Goal: Share content: Distribute website content to other platforms or users

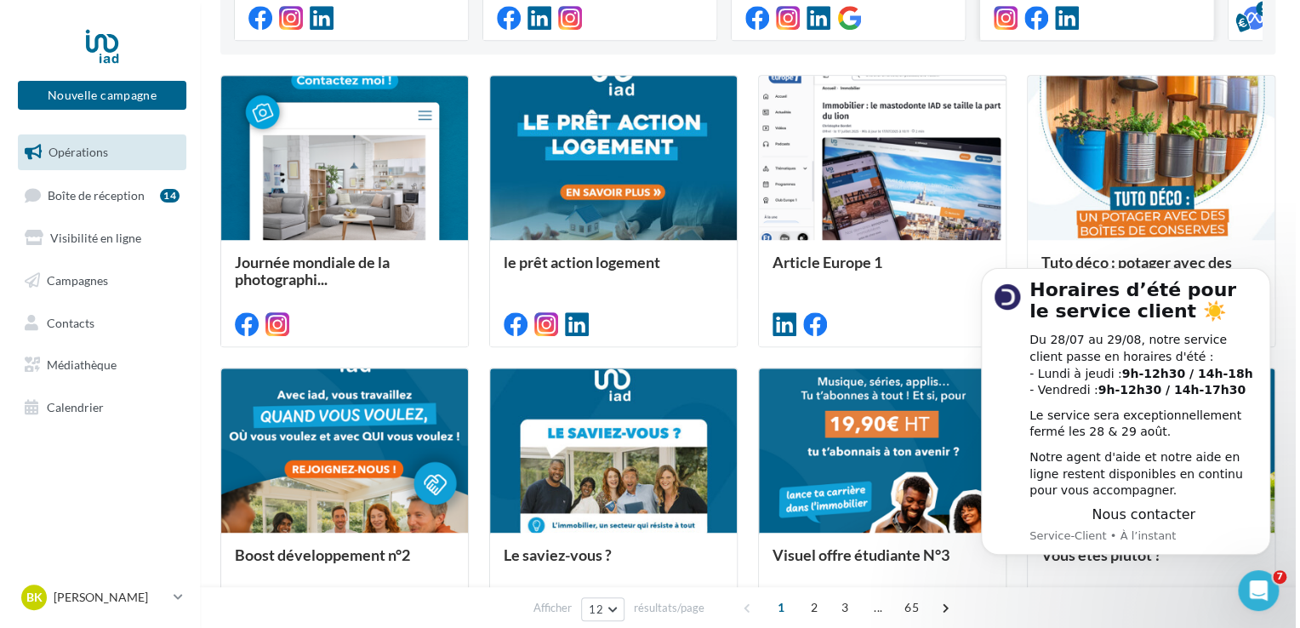
scroll to position [170, 0]
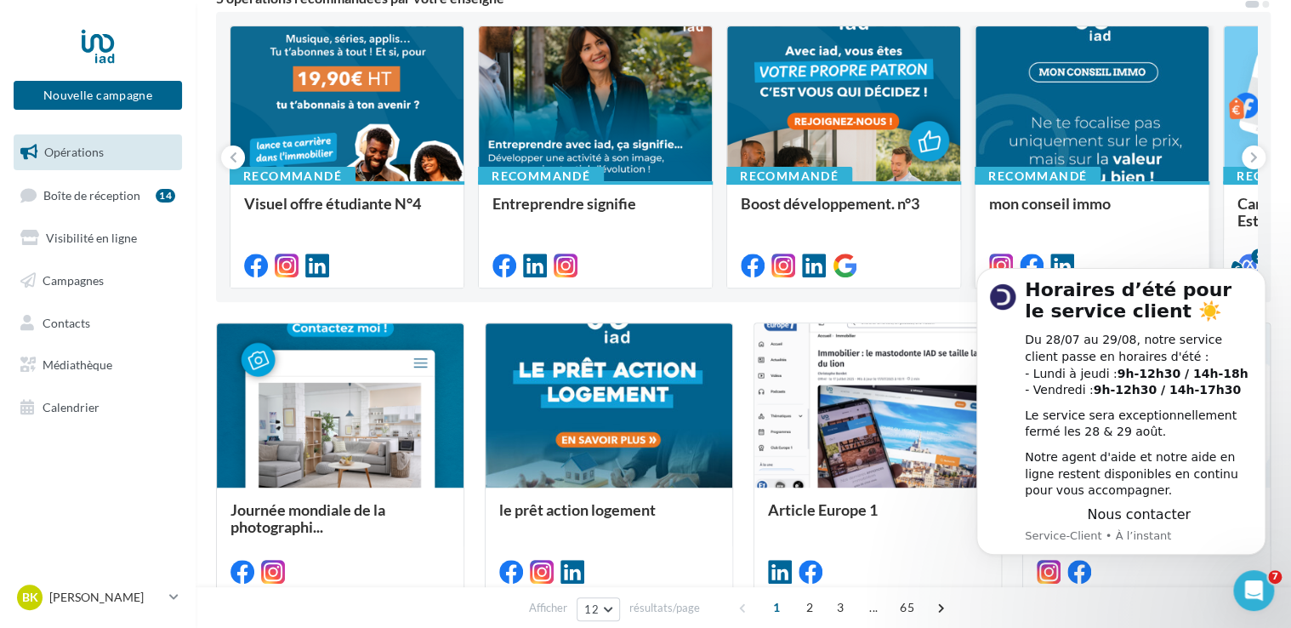
click at [1091, 107] on div at bounding box center [1092, 104] width 233 height 157
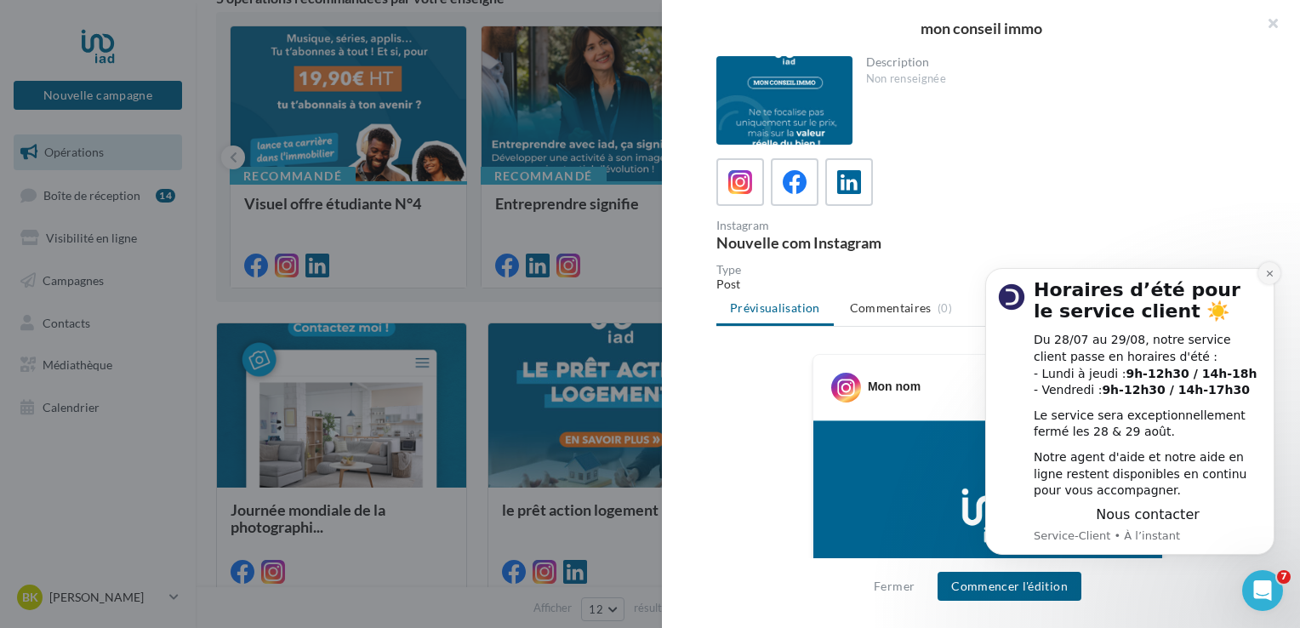
click at [1271, 272] on icon "Dismiss notification" at bounding box center [1269, 273] width 9 height 9
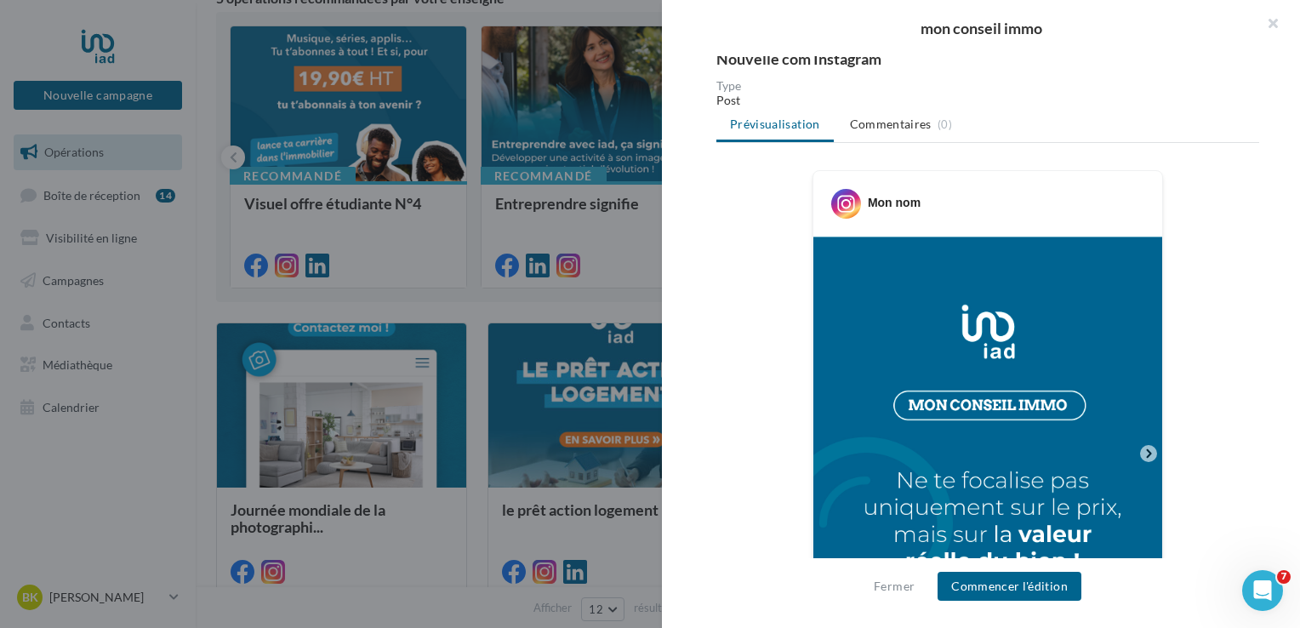
scroll to position [425, 0]
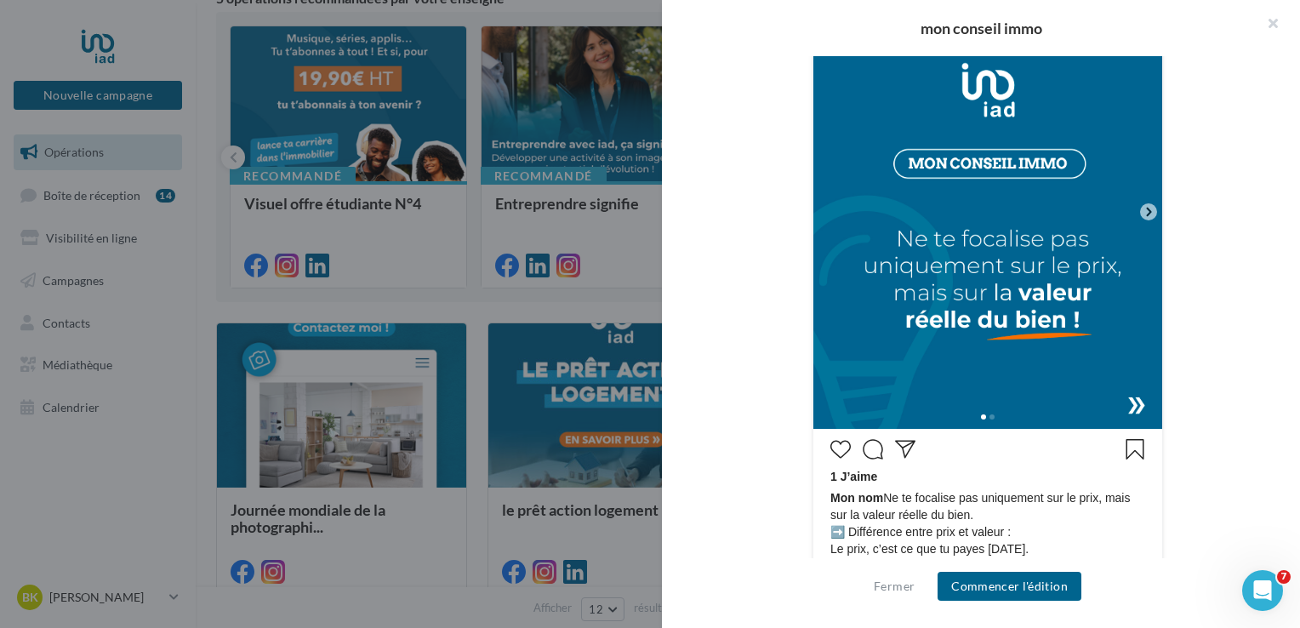
click at [1130, 406] on div at bounding box center [987, 415] width 349 height 27
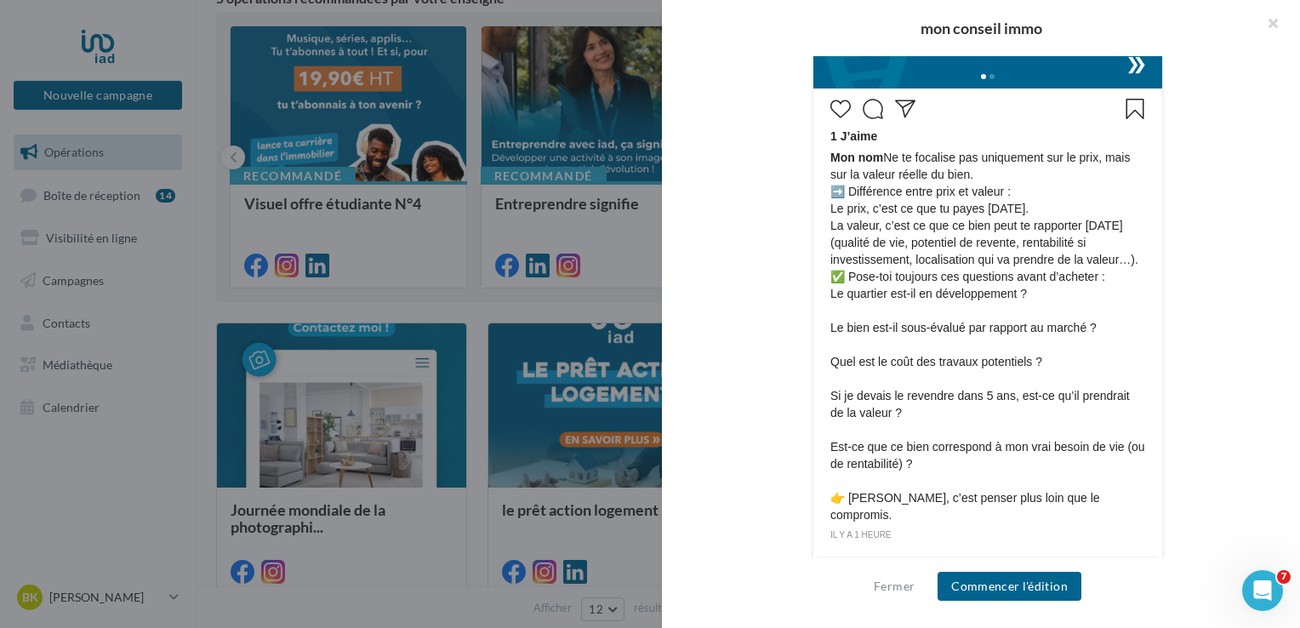
scroll to position [805, 0]
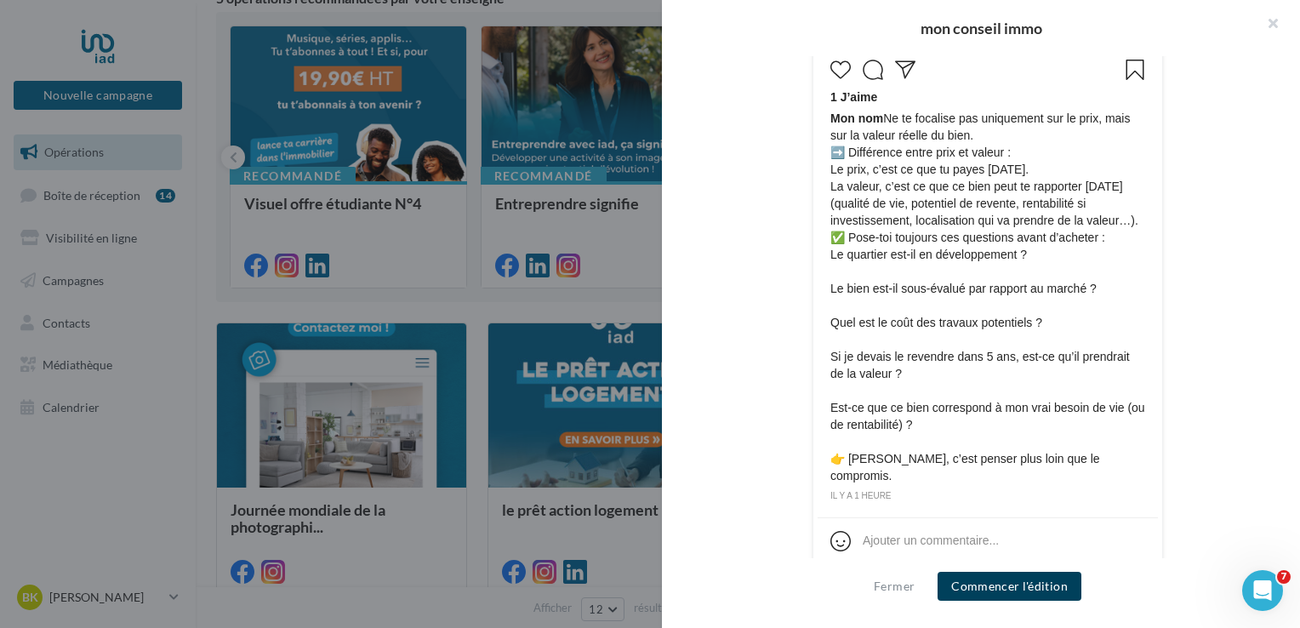
click at [1027, 578] on button "Commencer l'édition" at bounding box center [1009, 586] width 144 height 29
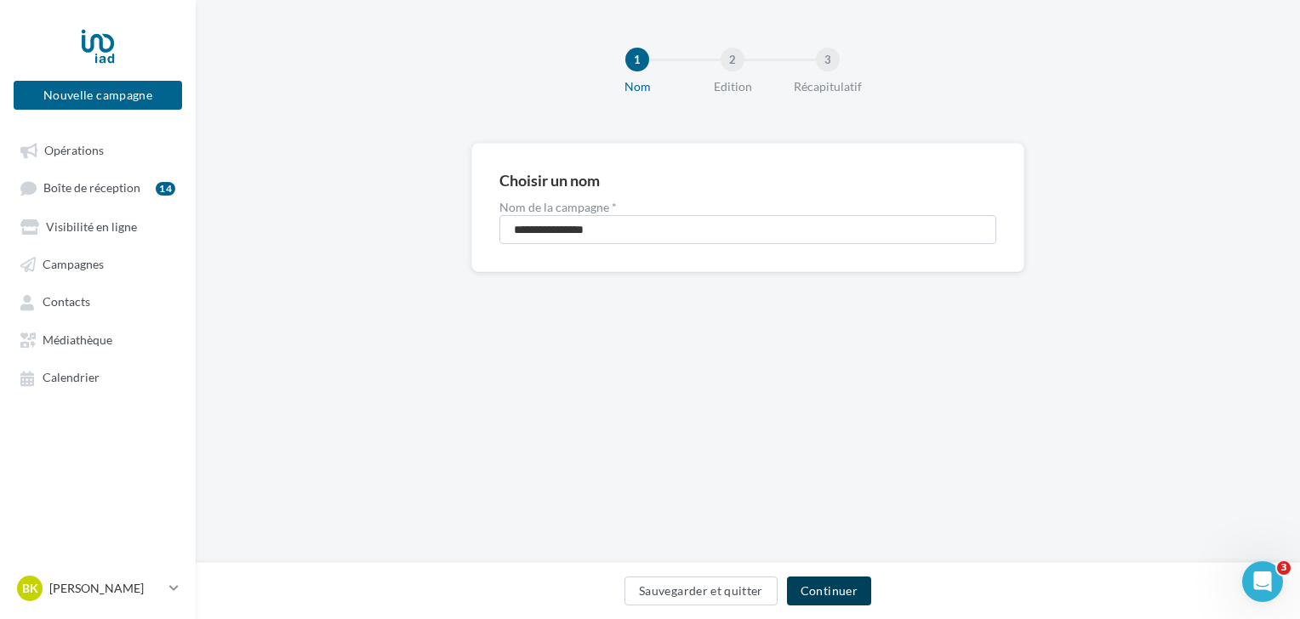
click at [823, 594] on button "Continuer" at bounding box center [829, 591] width 84 height 29
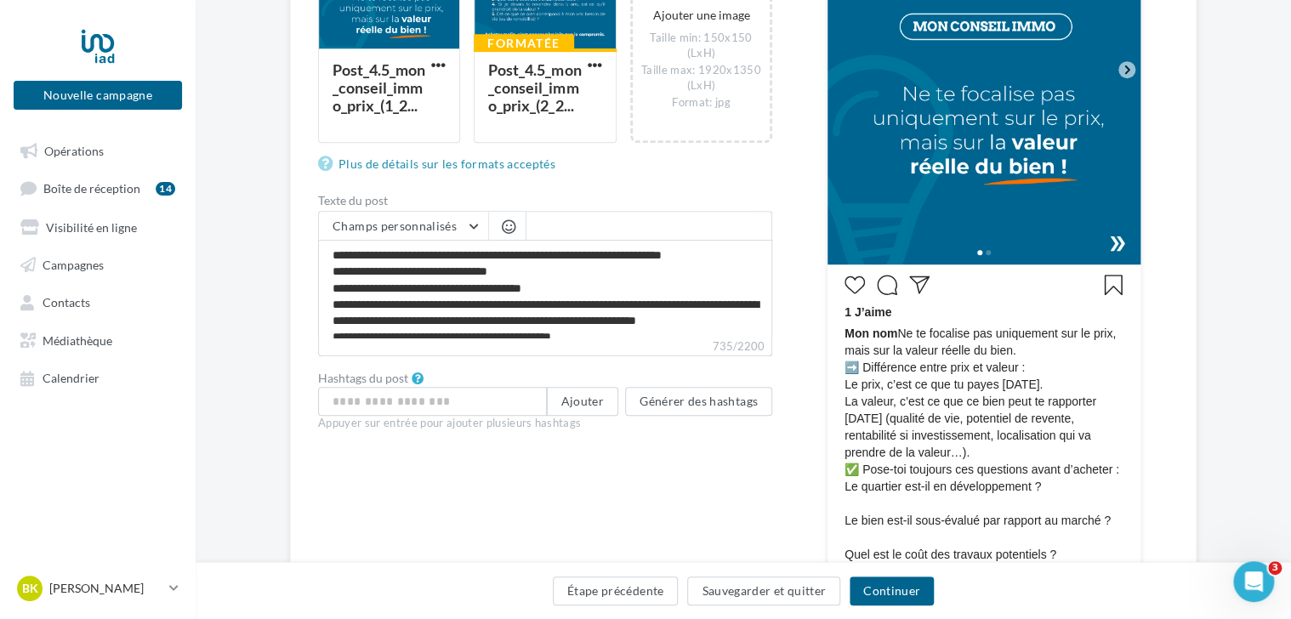
scroll to position [510, 0]
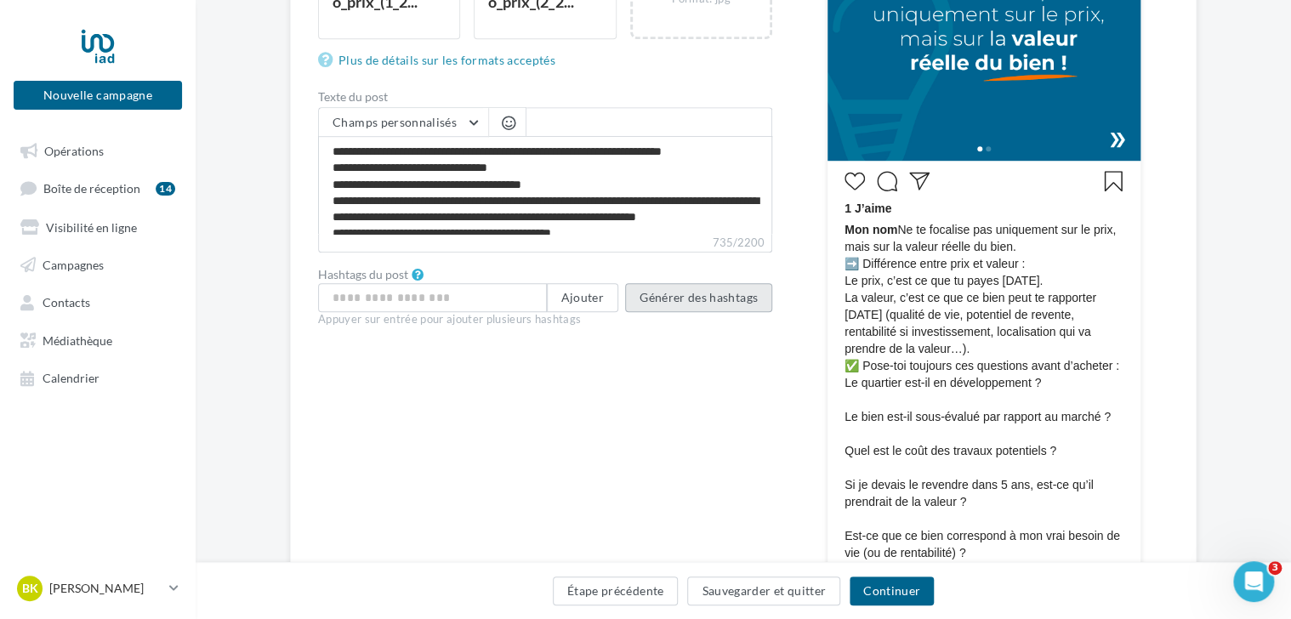
click at [691, 299] on button "Générer des hashtags" at bounding box center [698, 297] width 147 height 29
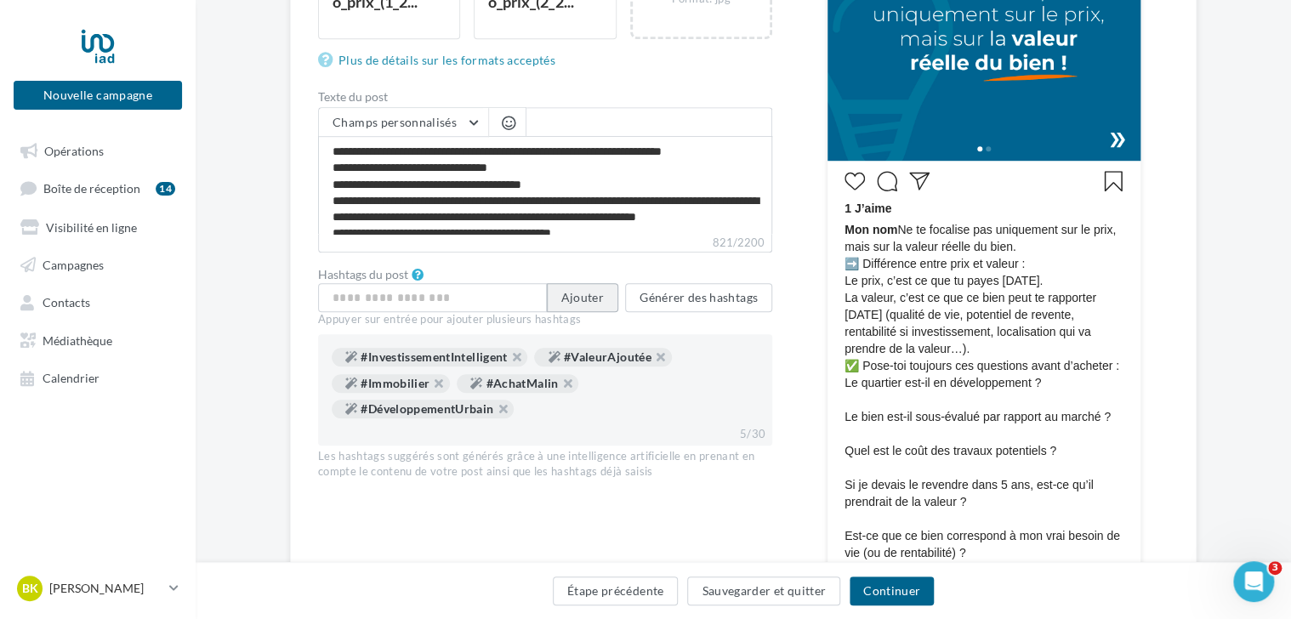
click at [595, 299] on button "Ajouter" at bounding box center [582, 297] width 71 height 29
click at [697, 301] on button "Générer des hashtags" at bounding box center [698, 297] width 147 height 29
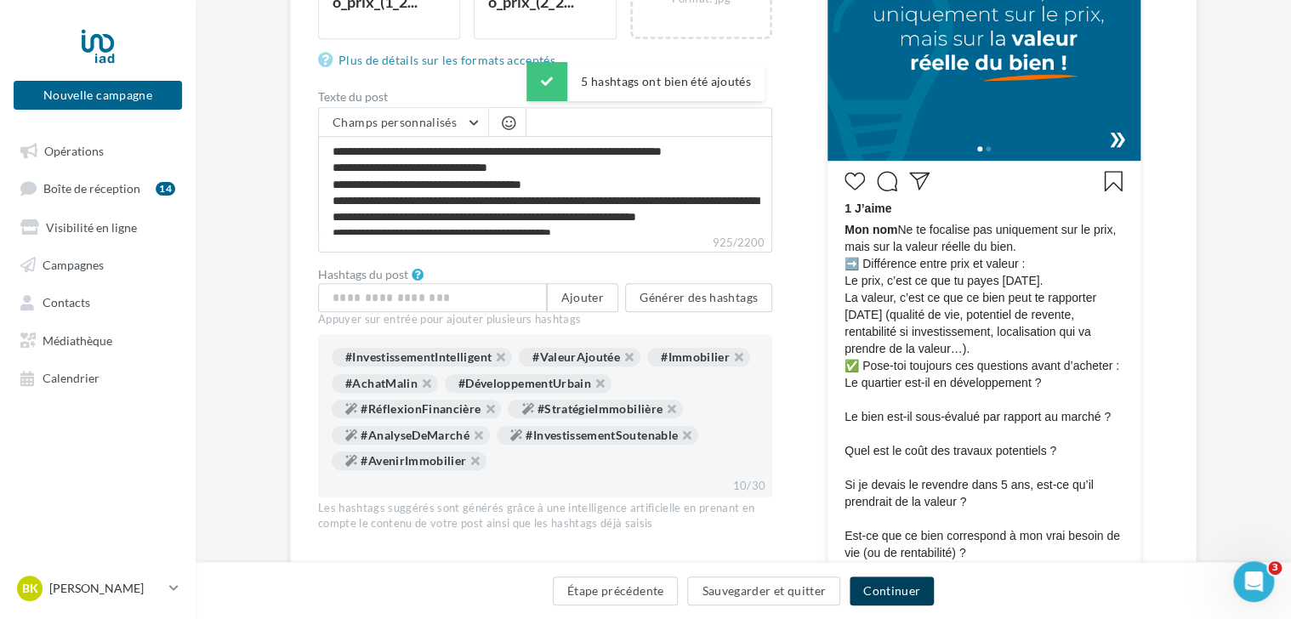
click at [895, 590] on button "Continuer" at bounding box center [892, 591] width 84 height 29
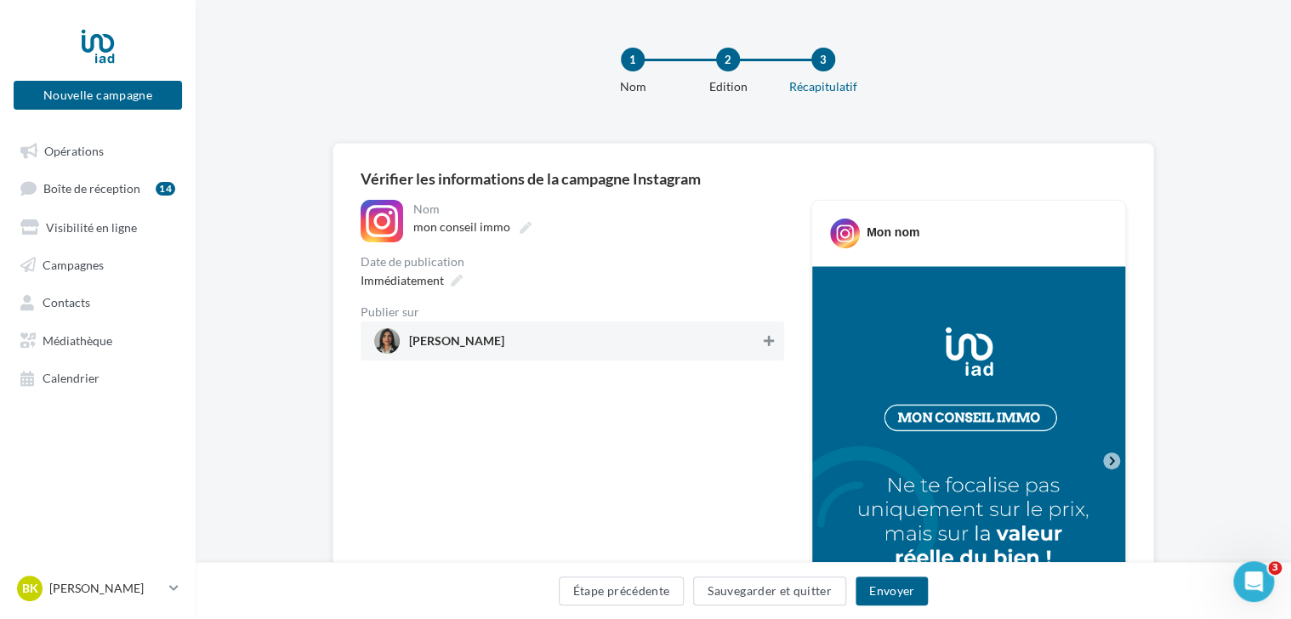
click at [766, 341] on icon at bounding box center [769, 341] width 10 height 12
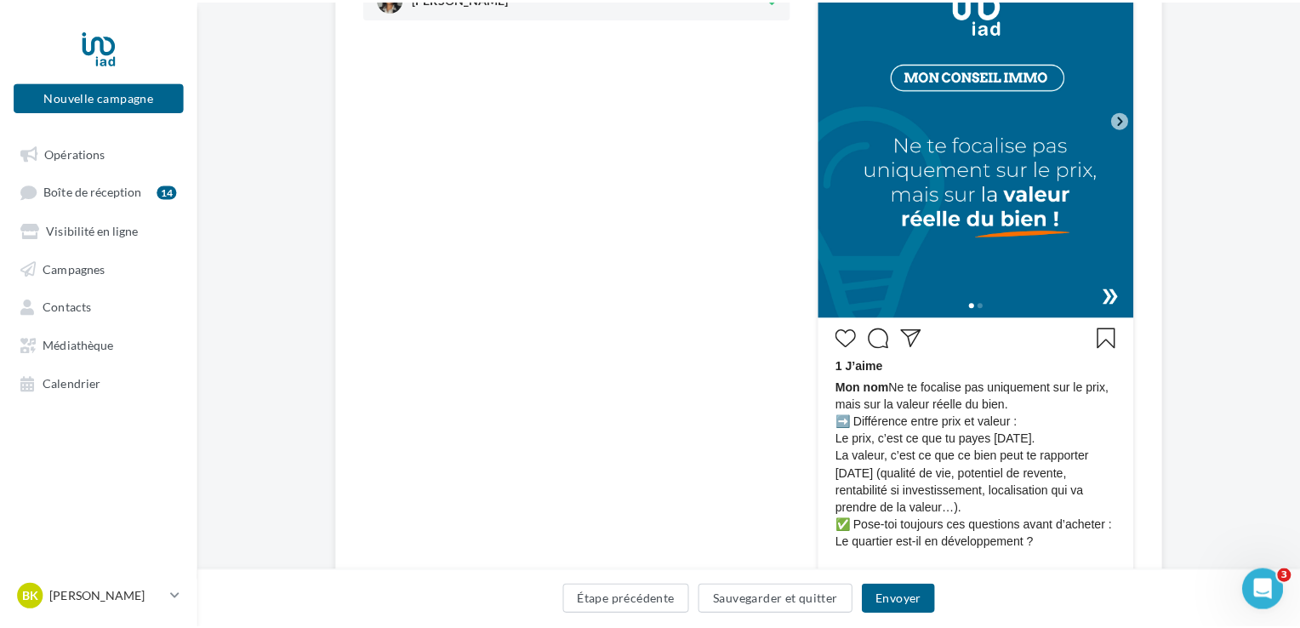
scroll to position [510, 0]
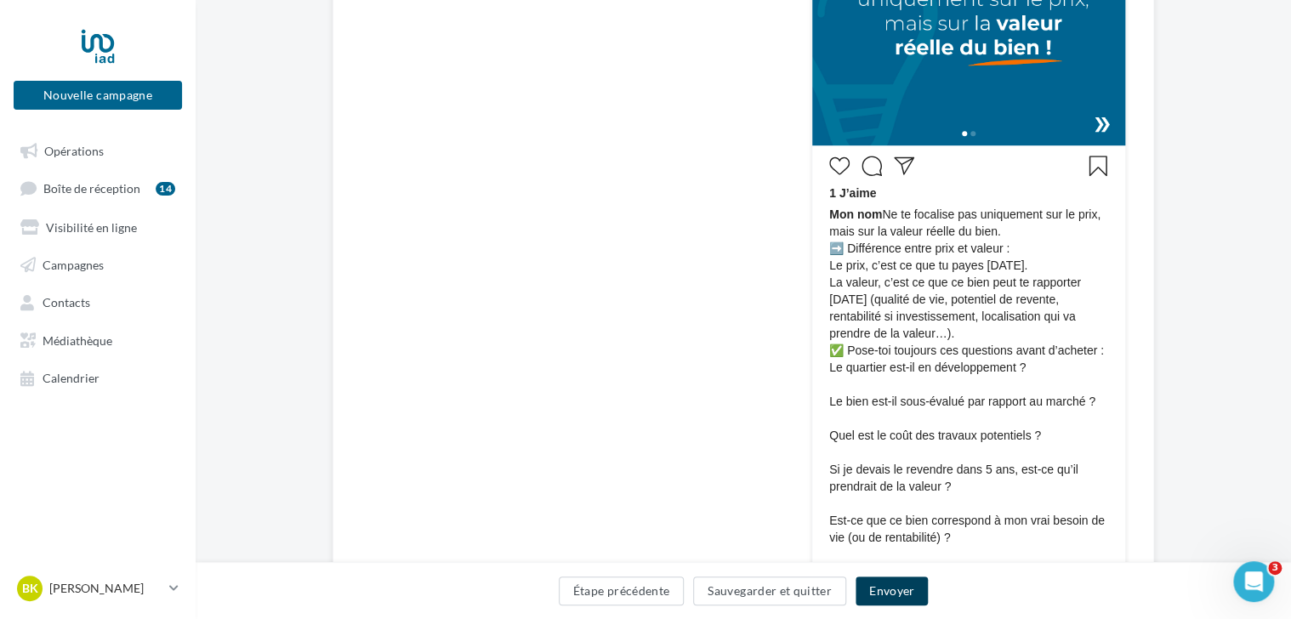
drag, startPoint x: 907, startPoint y: 592, endPoint x: 853, endPoint y: 591, distance: 53.6
click at [905, 593] on button "Envoyer" at bounding box center [892, 591] width 72 height 29
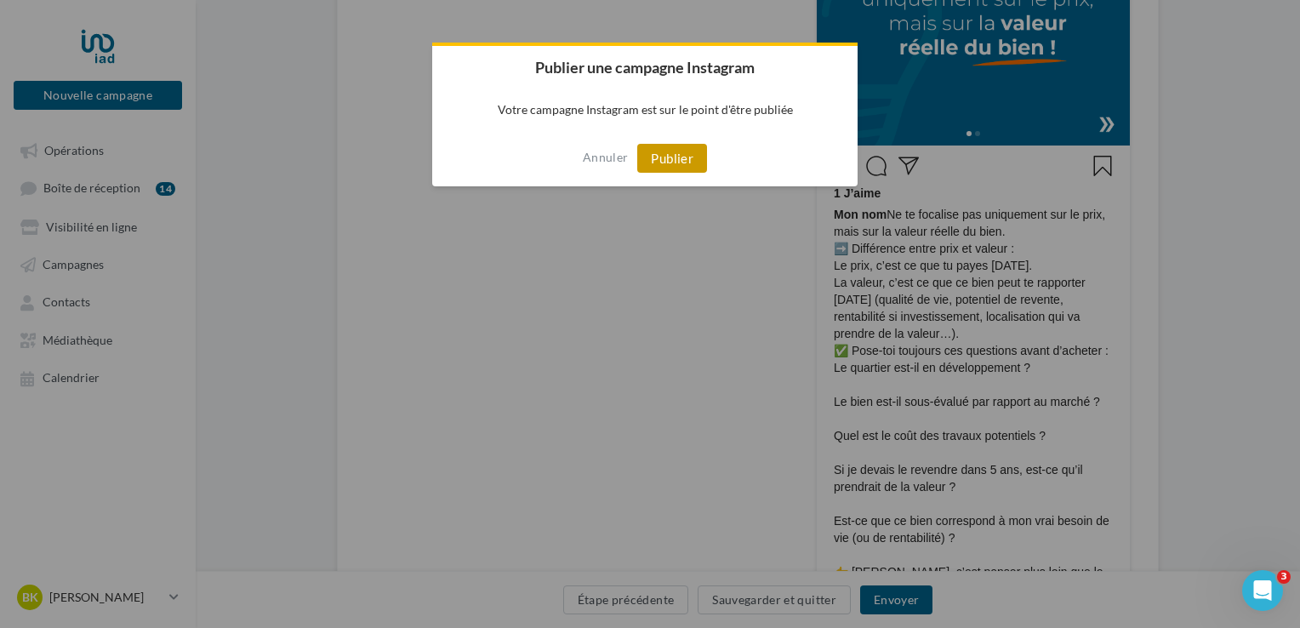
click at [659, 151] on button "Publier" at bounding box center [672, 158] width 70 height 29
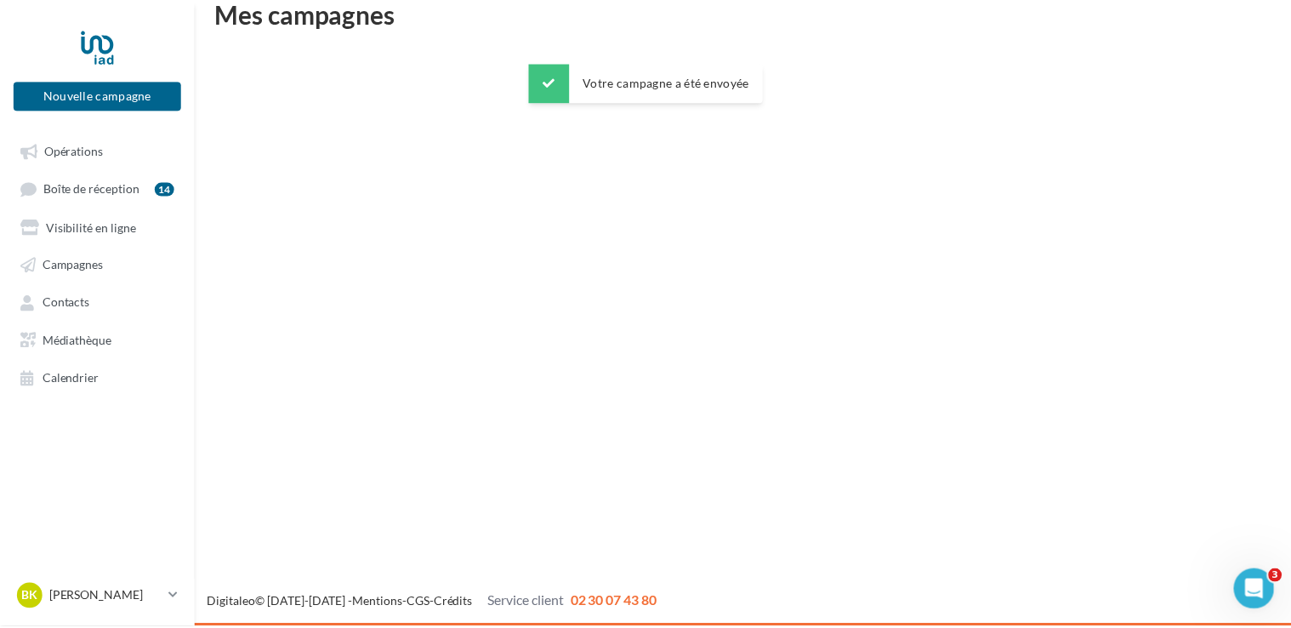
scroll to position [27, 0]
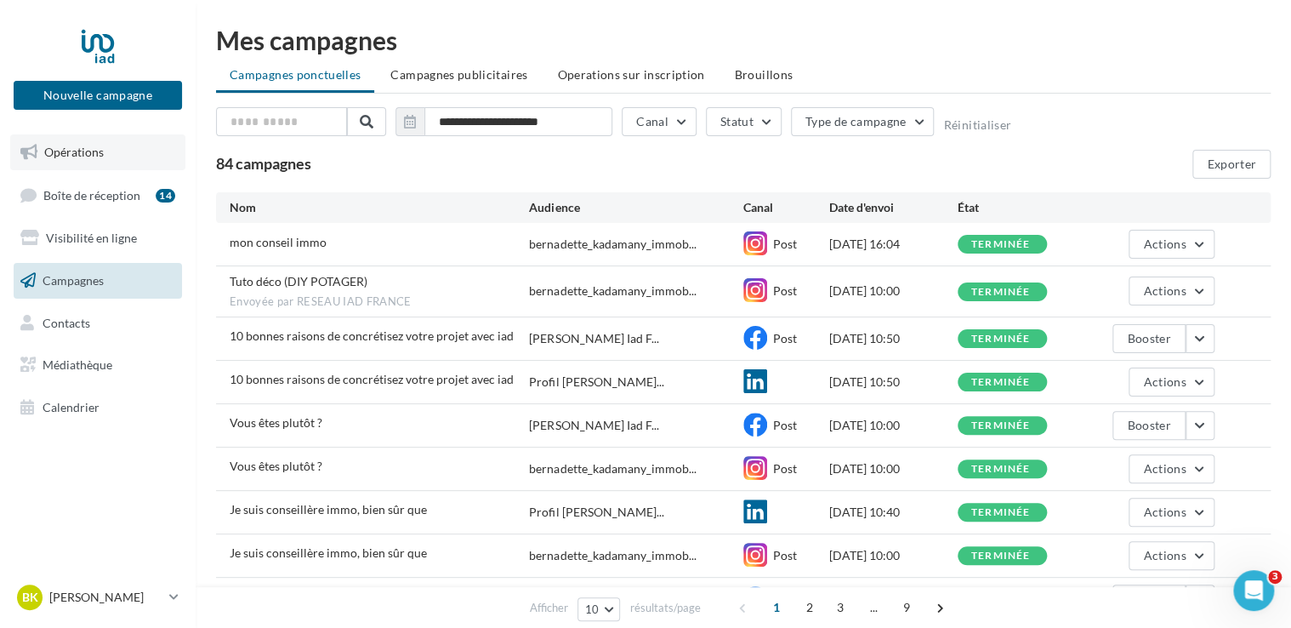
click at [59, 148] on span "Opérations" at bounding box center [74, 152] width 60 height 14
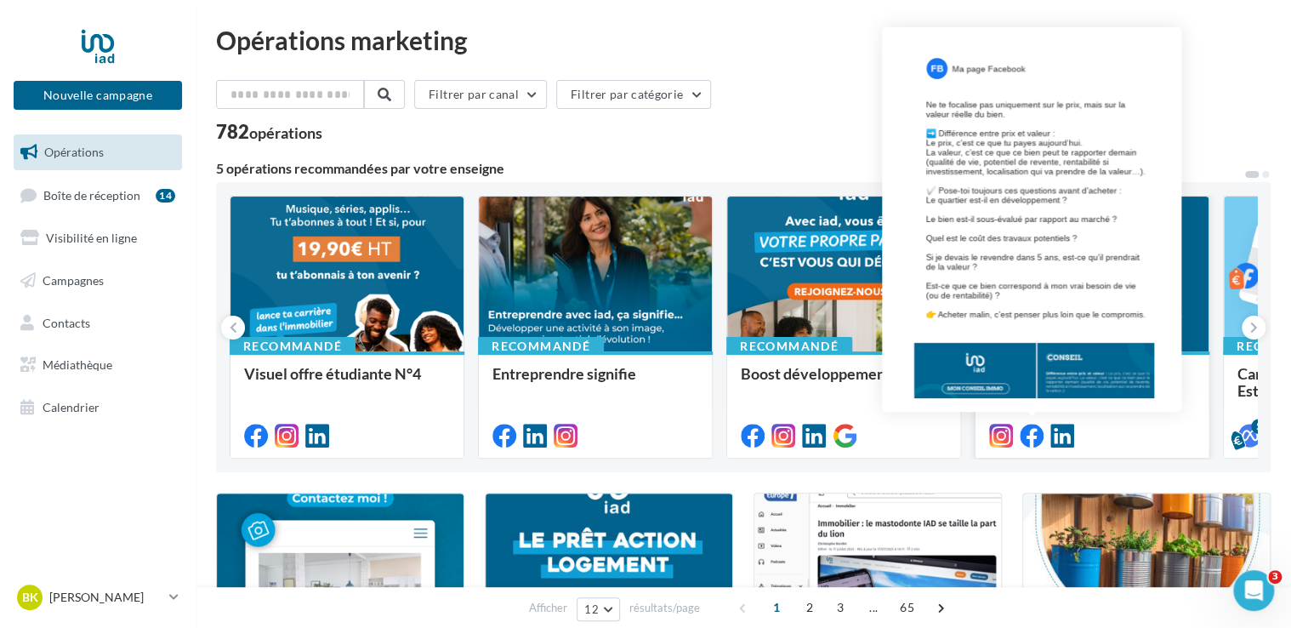
click at [1038, 431] on icon at bounding box center [1032, 436] width 24 height 24
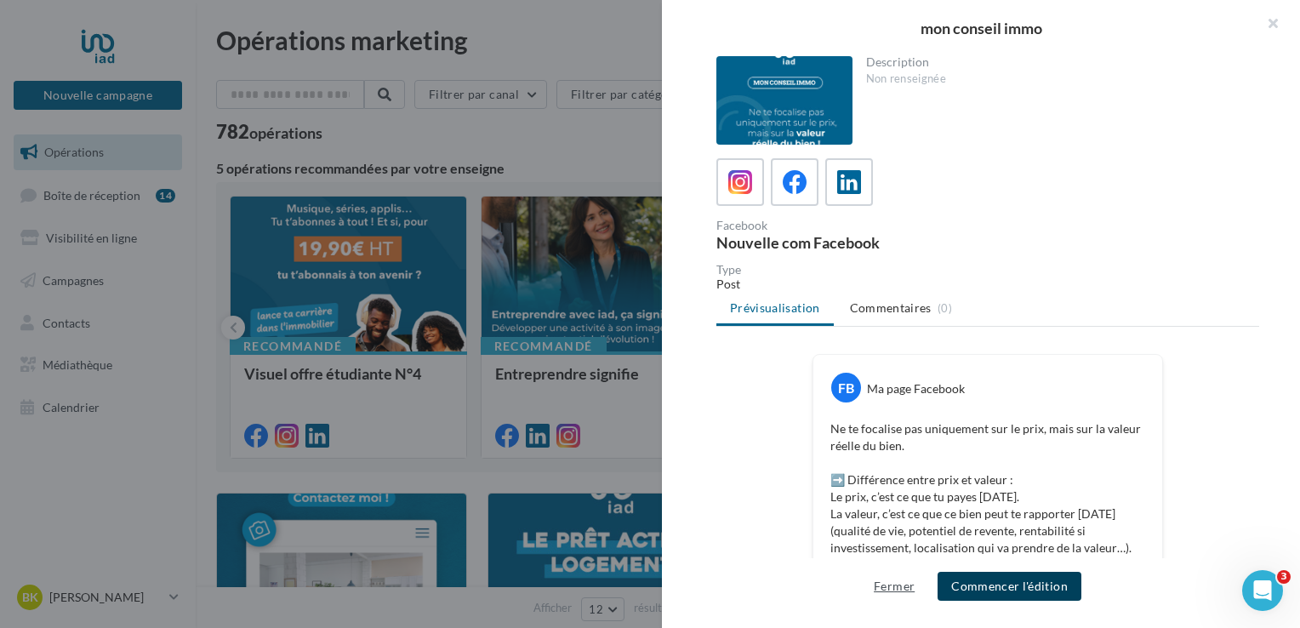
drag, startPoint x: 1031, startPoint y: 587, endPoint x: 869, endPoint y: 584, distance: 162.5
click at [1030, 587] on button "Commencer l'édition" at bounding box center [1009, 586] width 144 height 29
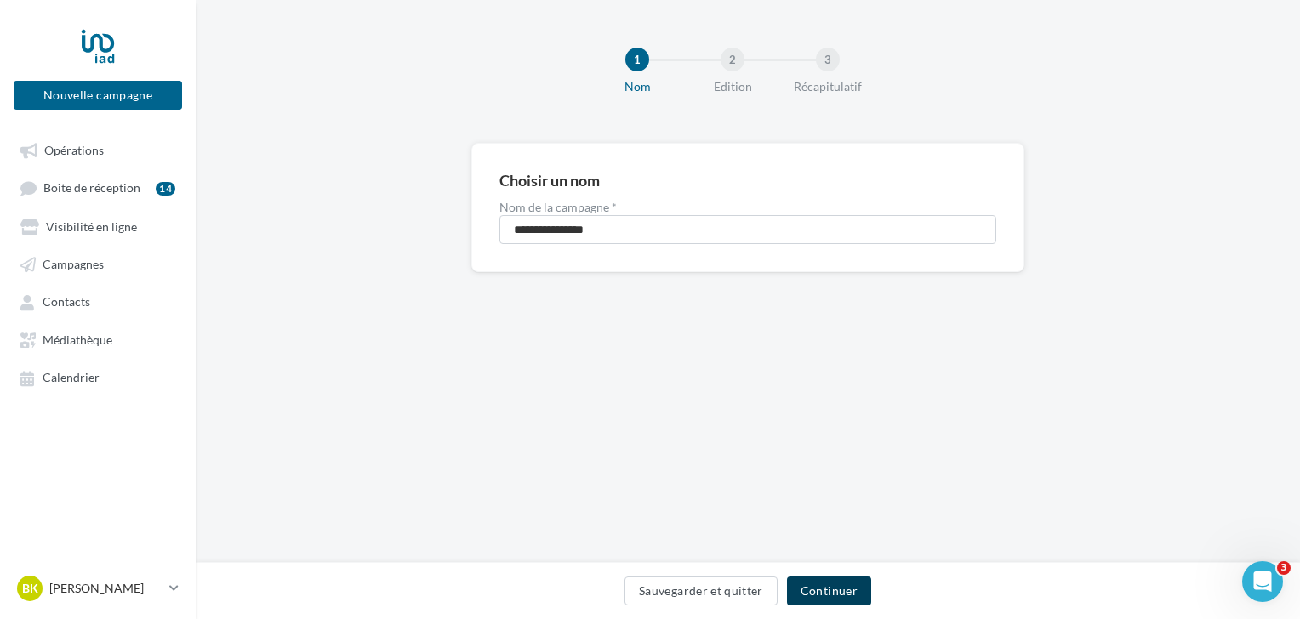
click at [847, 584] on button "Continuer" at bounding box center [829, 591] width 84 height 29
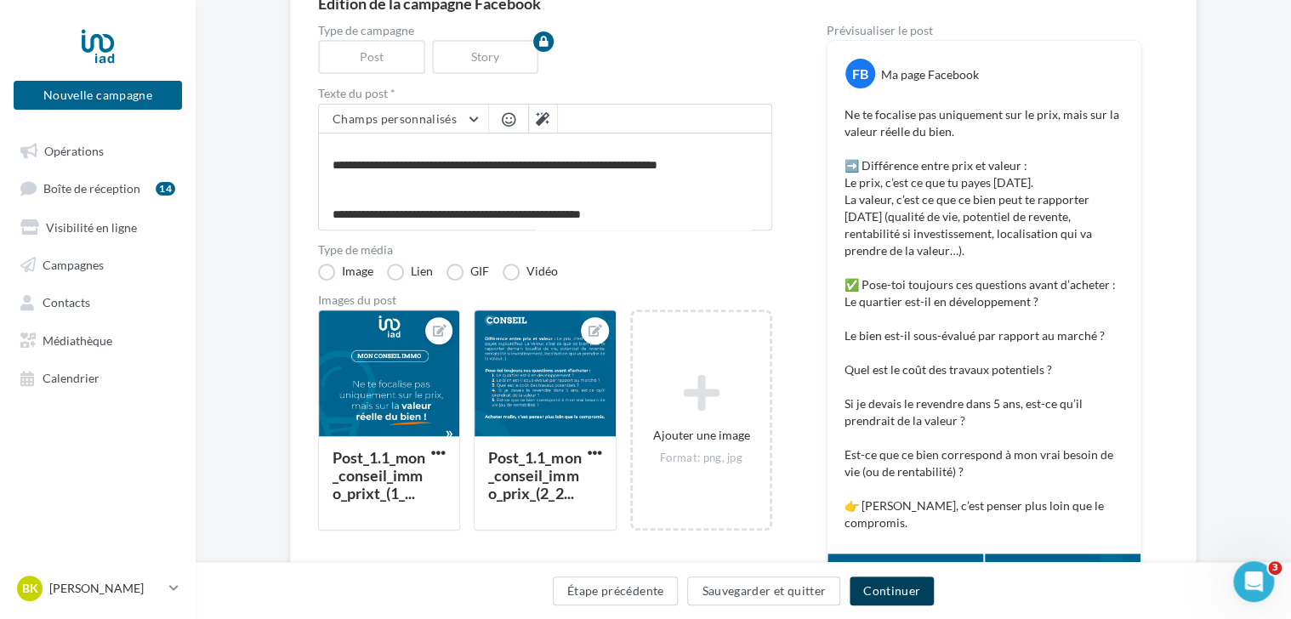
scroll to position [327, 0]
click at [902, 590] on button "Continuer" at bounding box center [892, 591] width 84 height 29
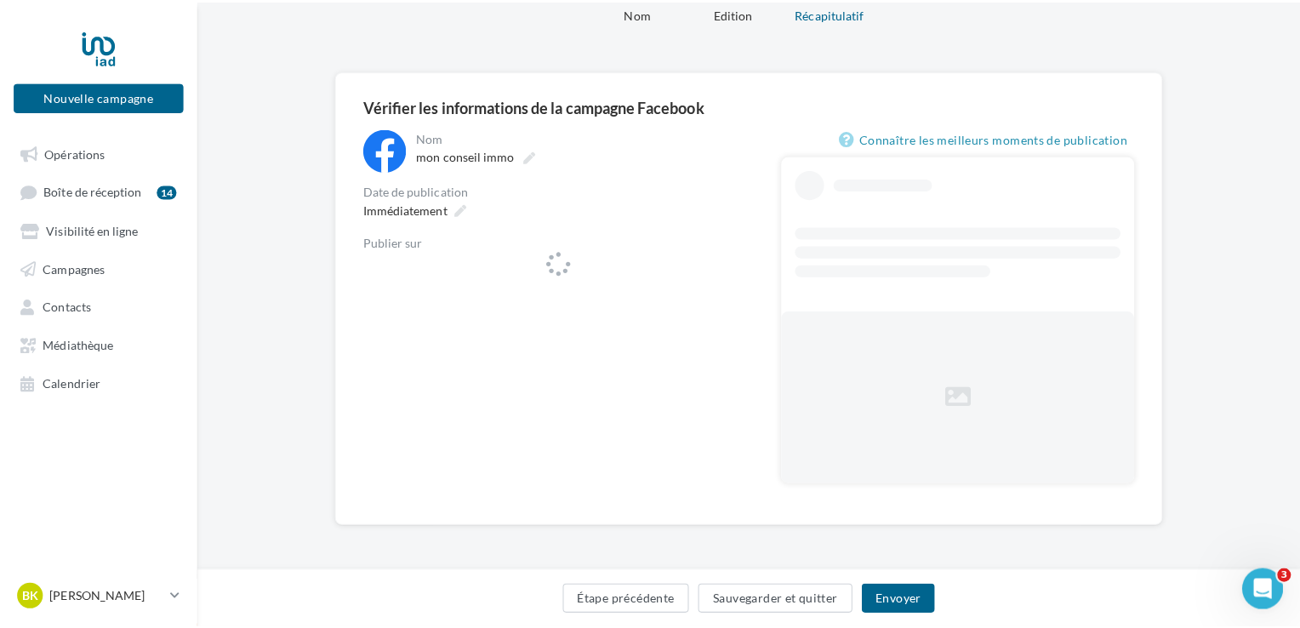
scroll to position [72, 0]
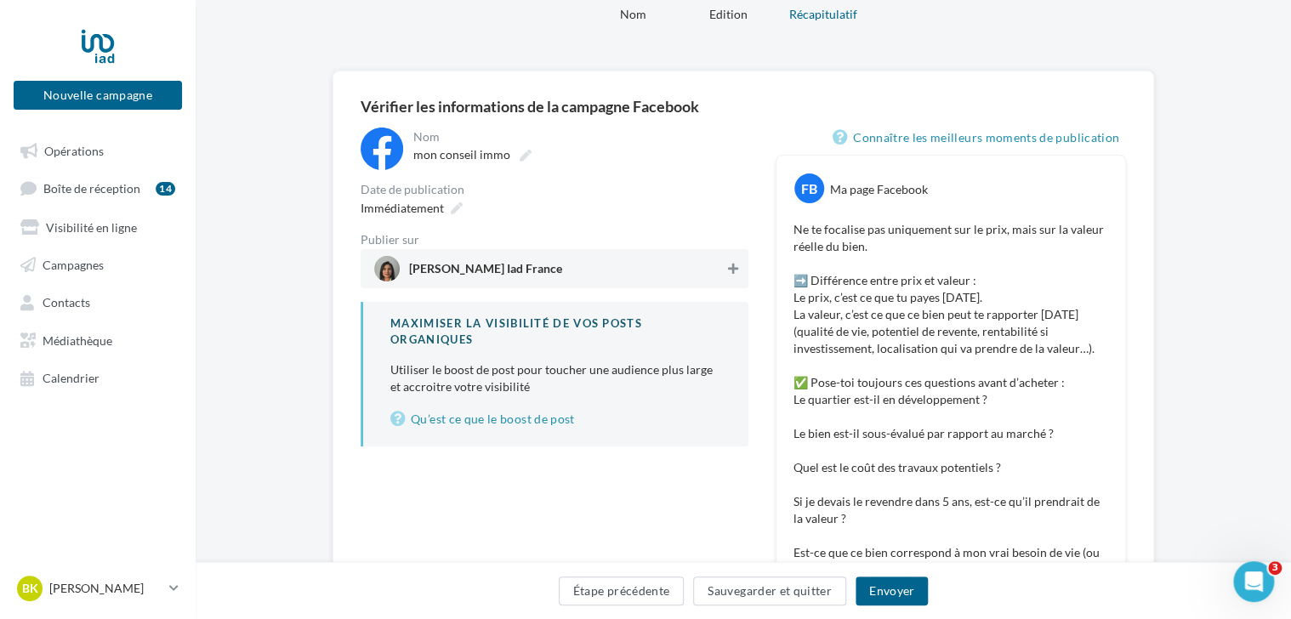
click at [732, 271] on icon at bounding box center [733, 269] width 10 height 12
click at [895, 594] on button "Envoyer" at bounding box center [892, 591] width 72 height 29
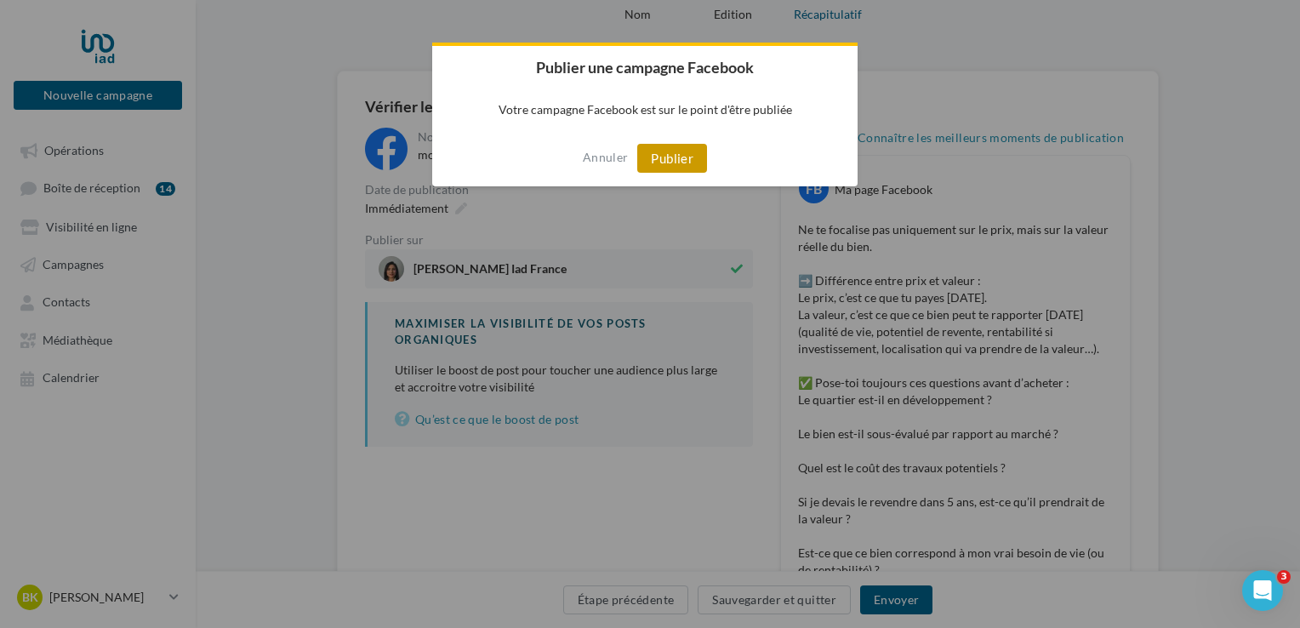
click at [688, 154] on button "Publier" at bounding box center [672, 158] width 70 height 29
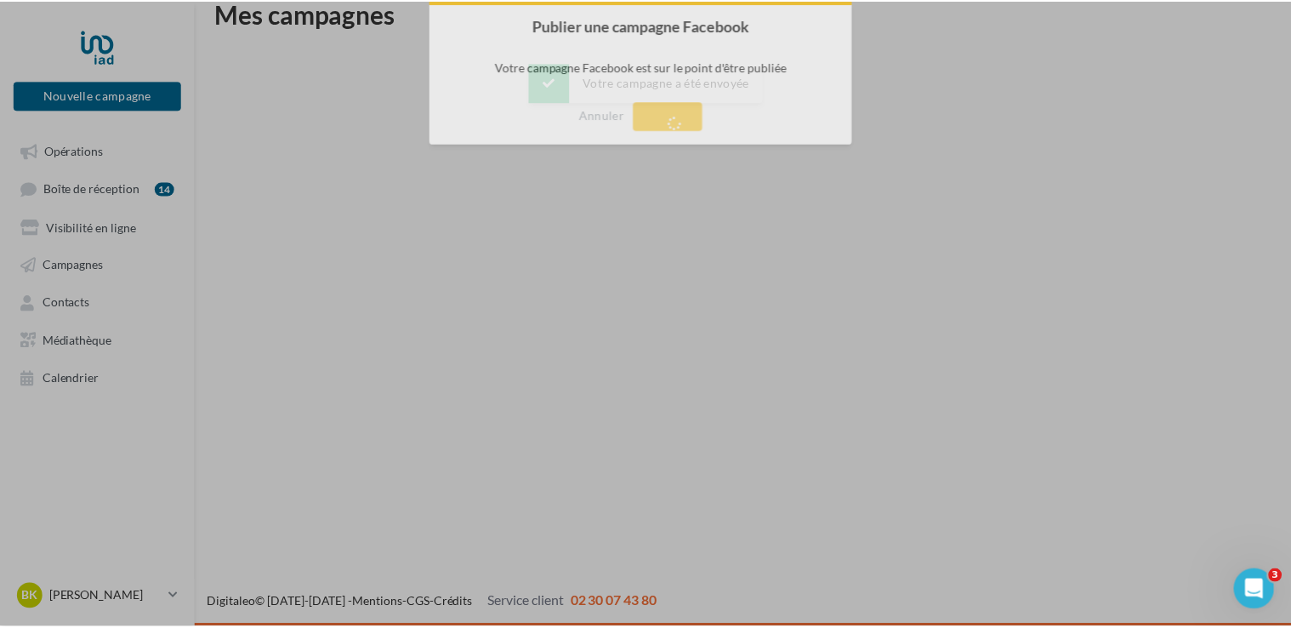
scroll to position [27, 0]
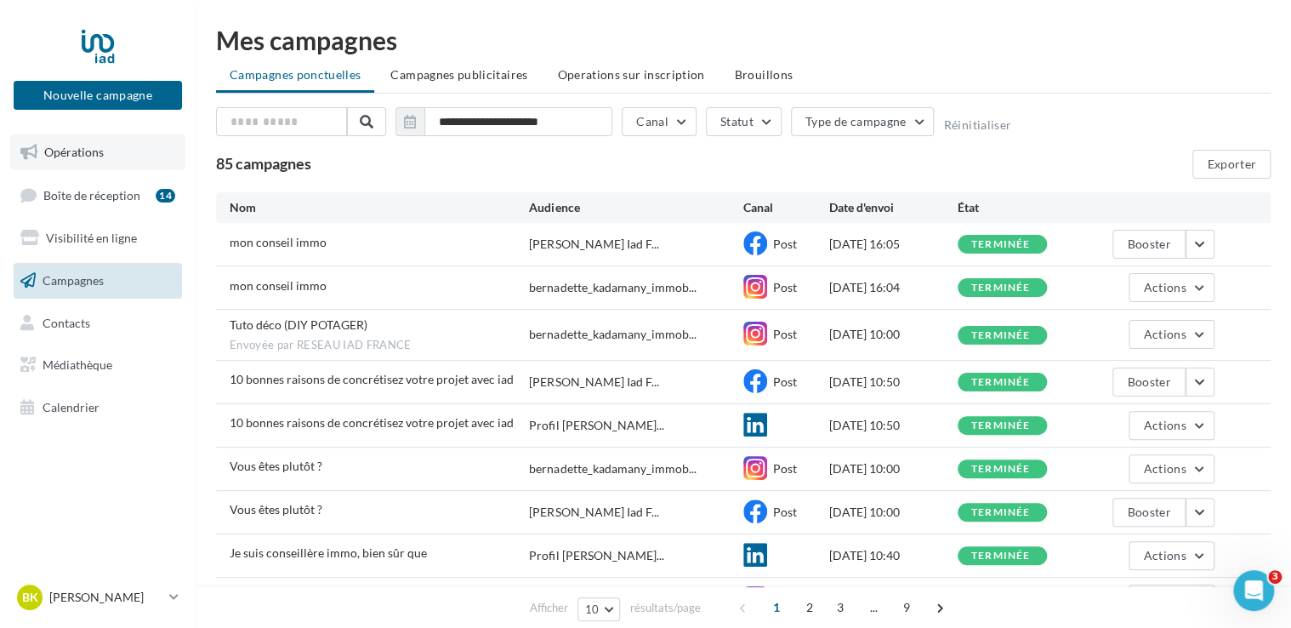
click at [122, 151] on link "Opérations" at bounding box center [97, 152] width 175 height 36
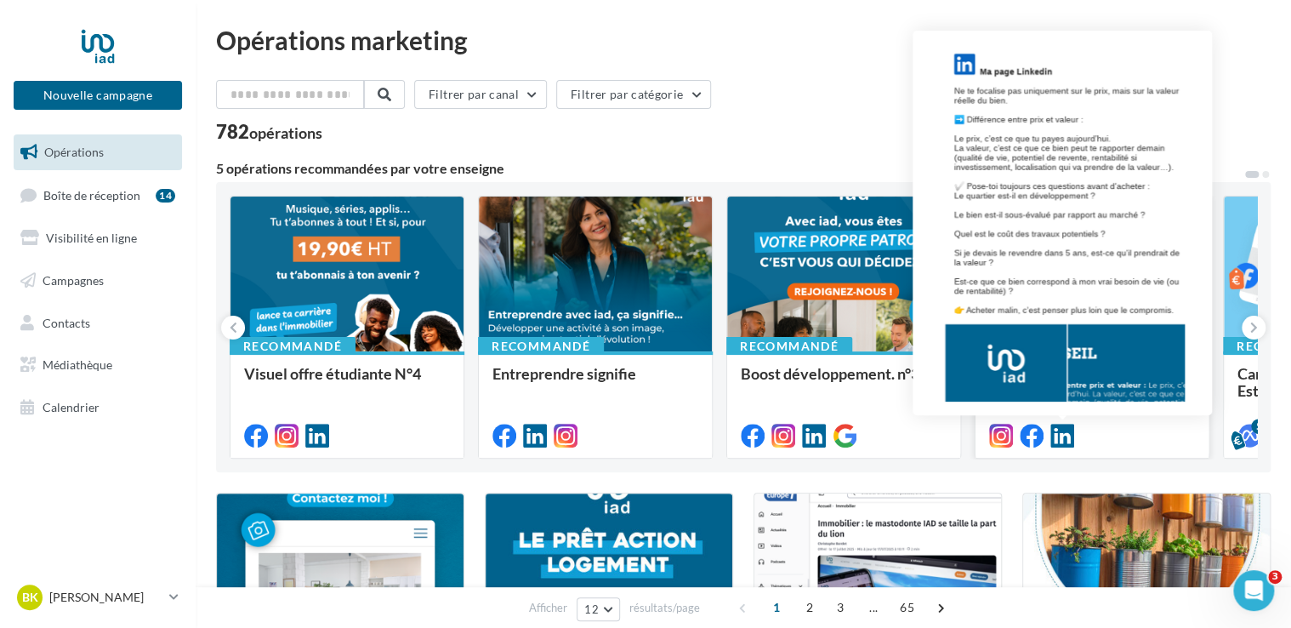
click at [1058, 439] on icon at bounding box center [1063, 436] width 24 height 24
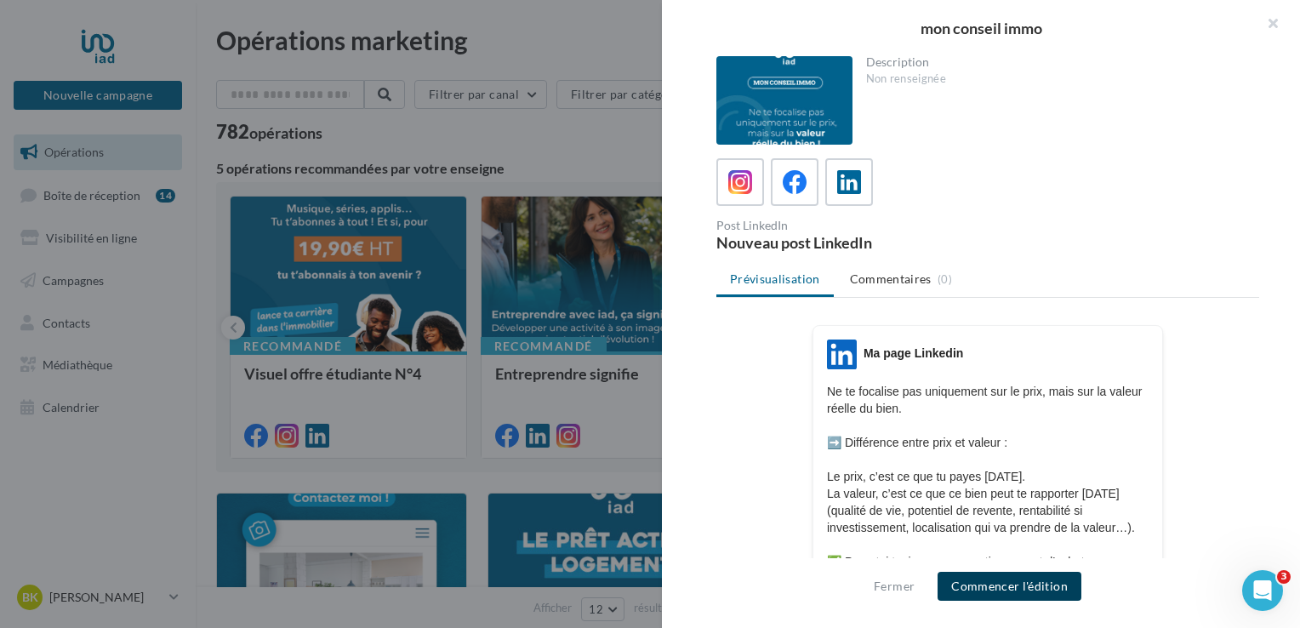
click at [1033, 594] on button "Commencer l'édition" at bounding box center [1009, 586] width 144 height 29
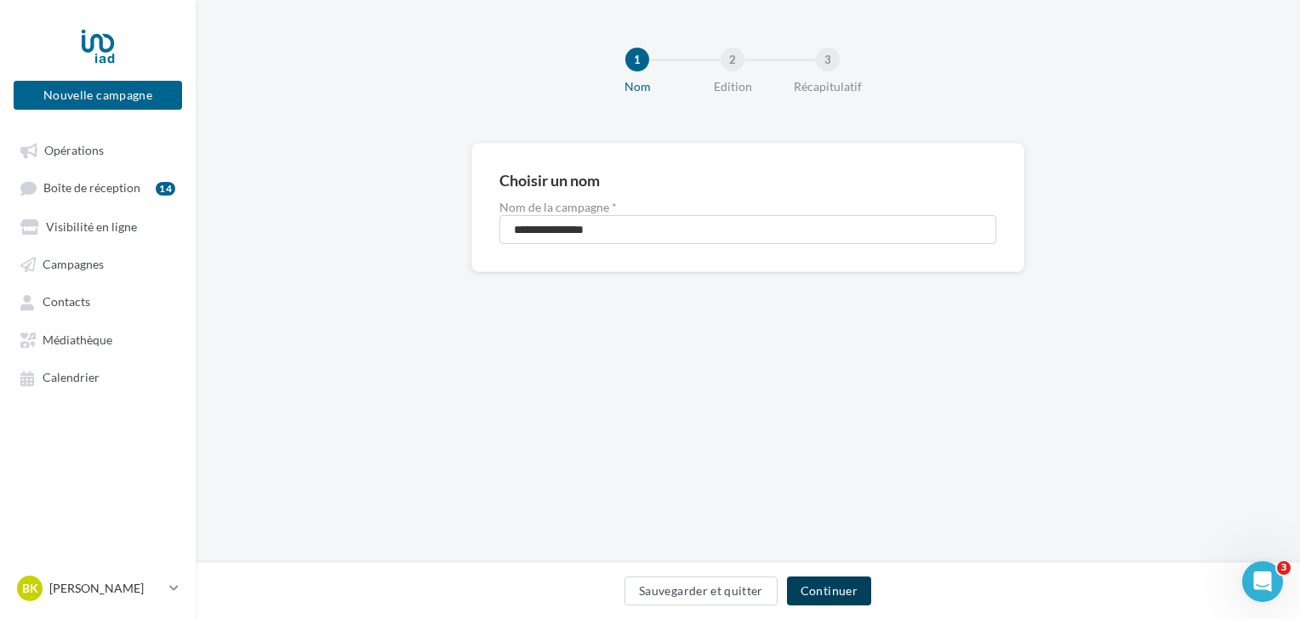
drag, startPoint x: 846, startPoint y: 582, endPoint x: 780, endPoint y: 597, distance: 67.3
click at [846, 583] on button "Continuer" at bounding box center [829, 591] width 84 height 29
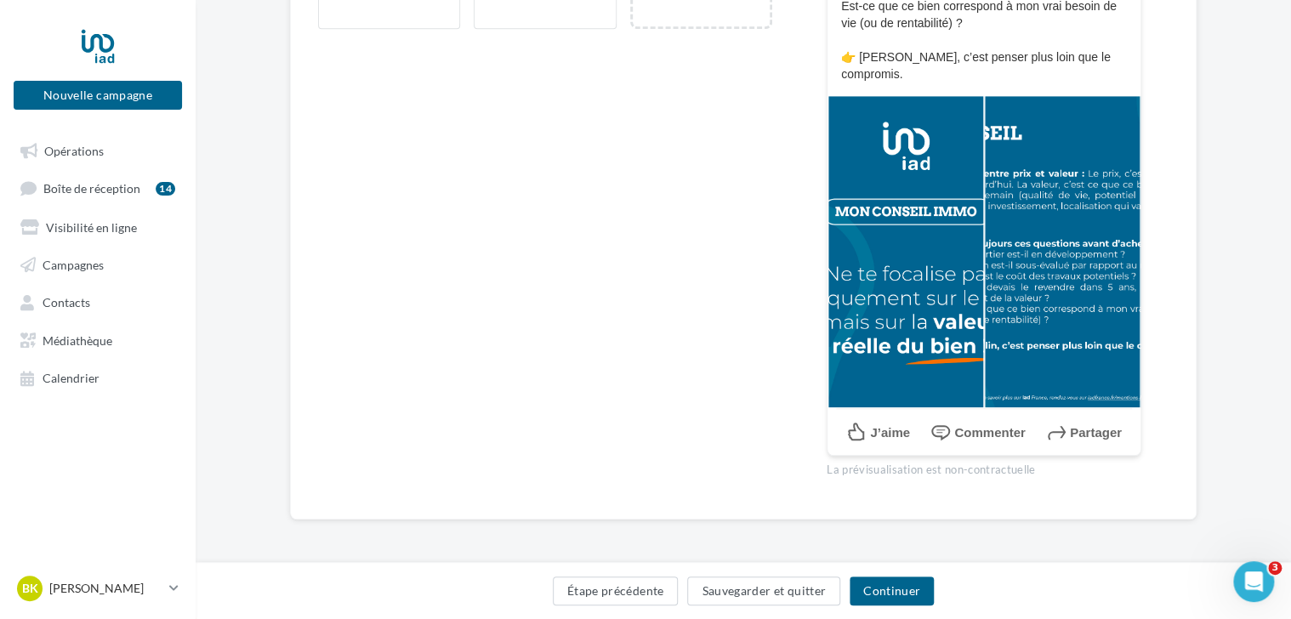
scroll to position [122, 0]
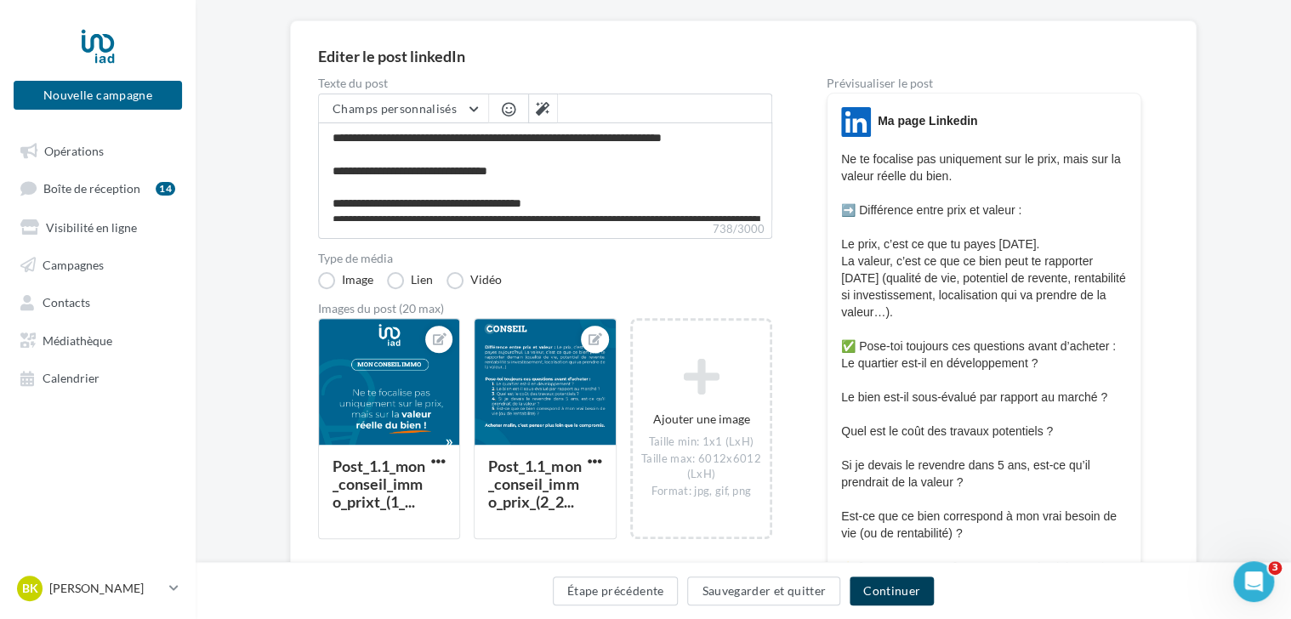
click at [888, 589] on button "Continuer" at bounding box center [892, 591] width 84 height 29
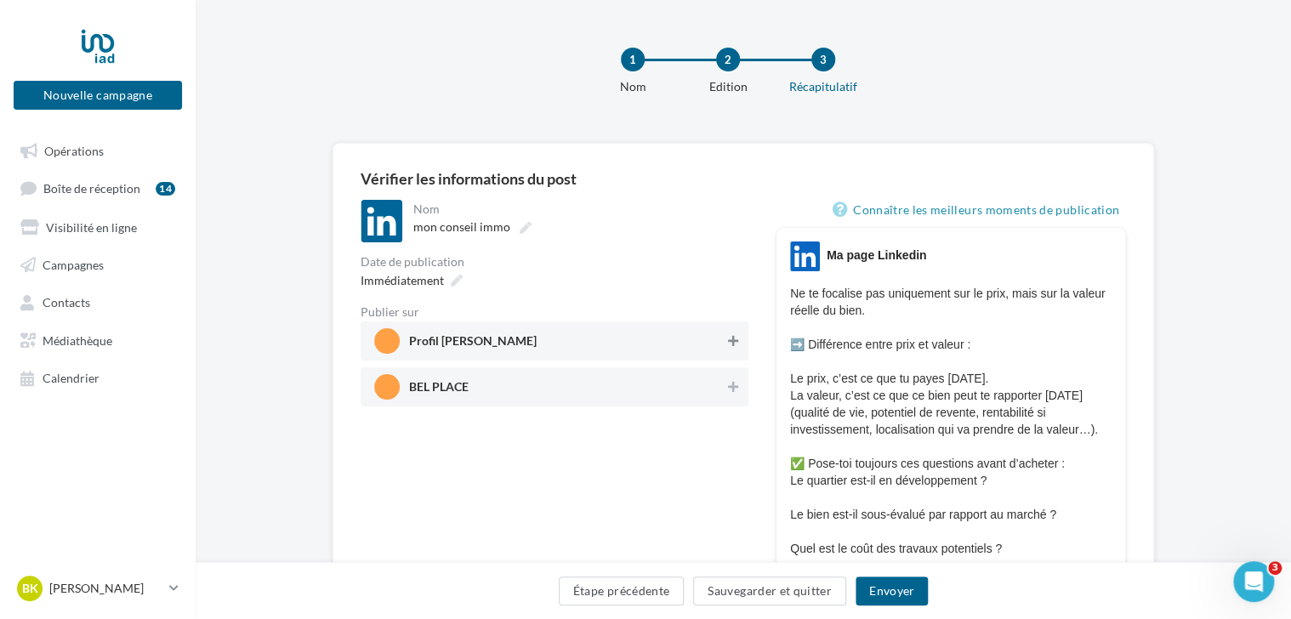
click at [732, 342] on icon at bounding box center [733, 341] width 10 height 12
click at [901, 588] on button "Envoyer" at bounding box center [892, 591] width 72 height 29
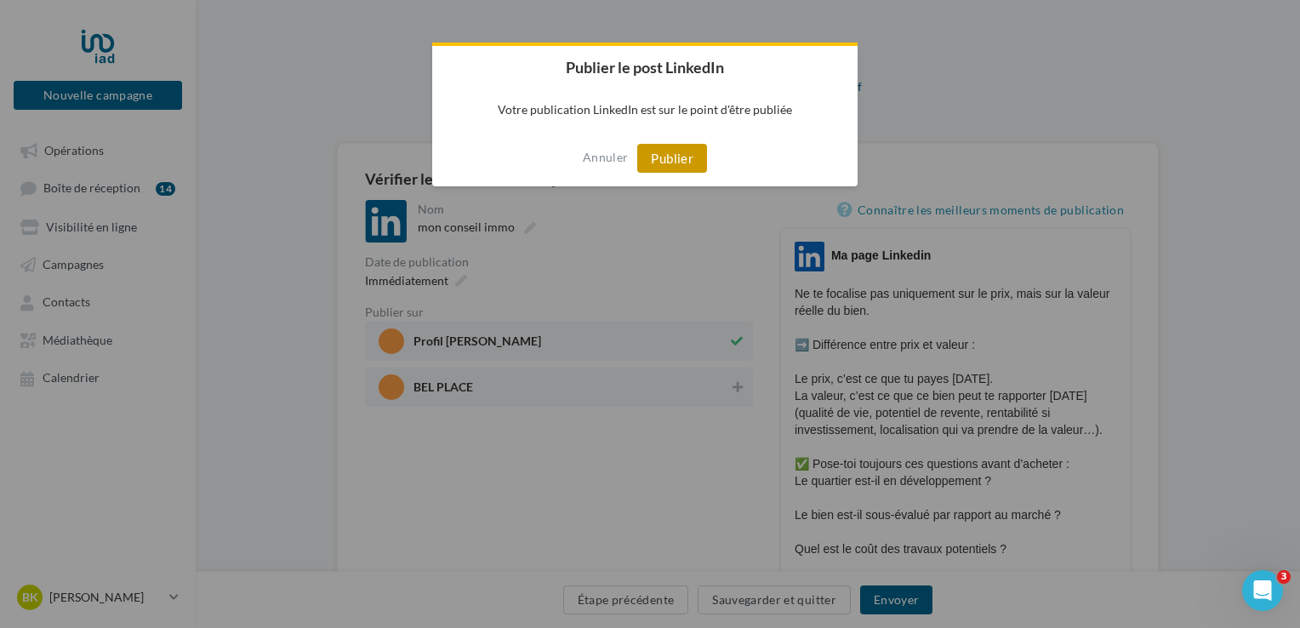
click at [678, 152] on button "Publier" at bounding box center [672, 158] width 70 height 29
